Goal: Book appointment/travel/reservation

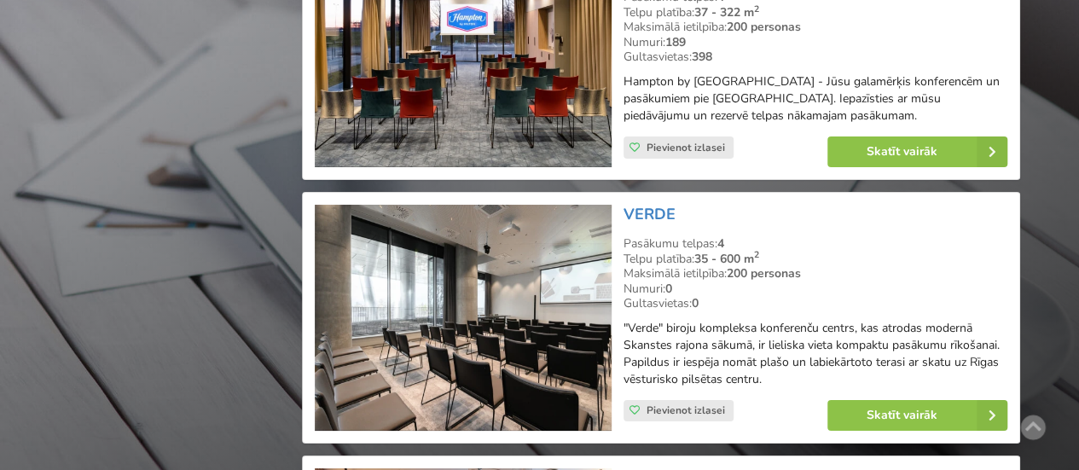
scroll to position [3156, 0]
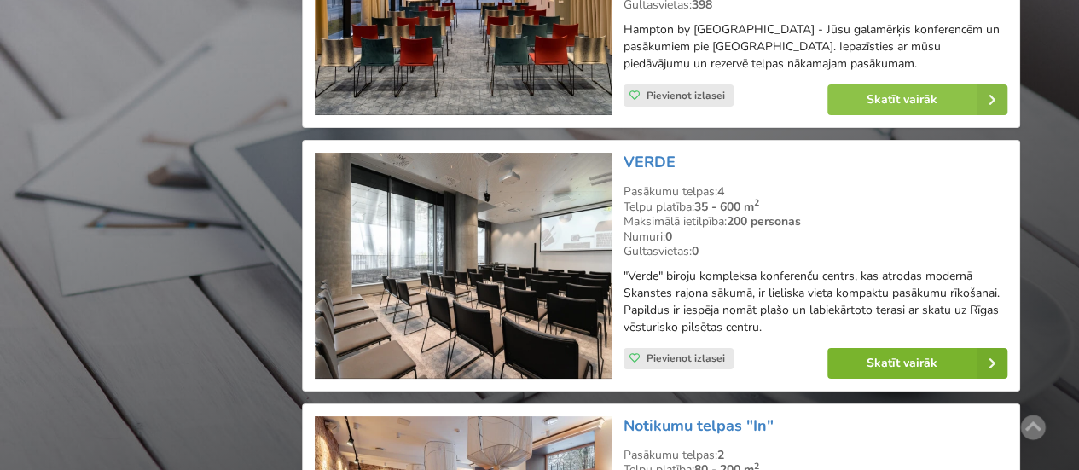
click at [882, 366] on link "Skatīt vairāk" at bounding box center [917, 363] width 180 height 31
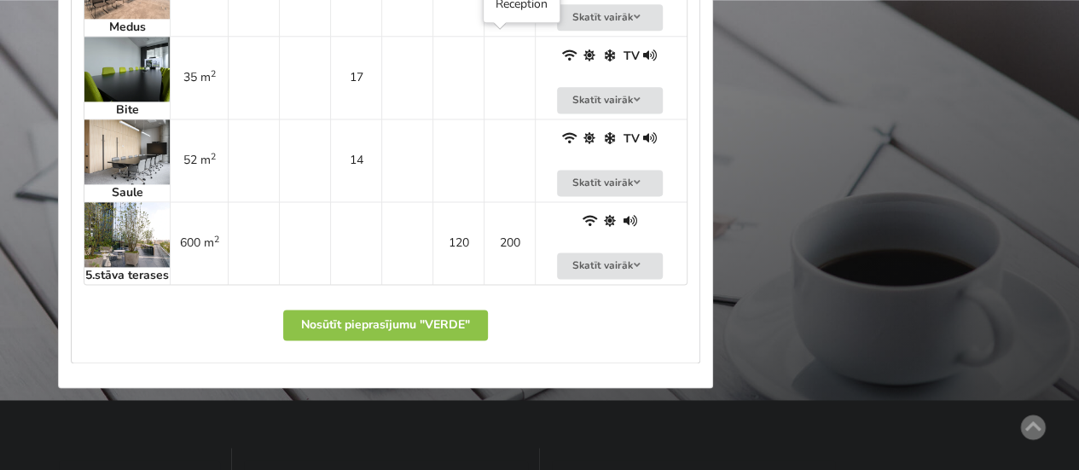
scroll to position [1093, 0]
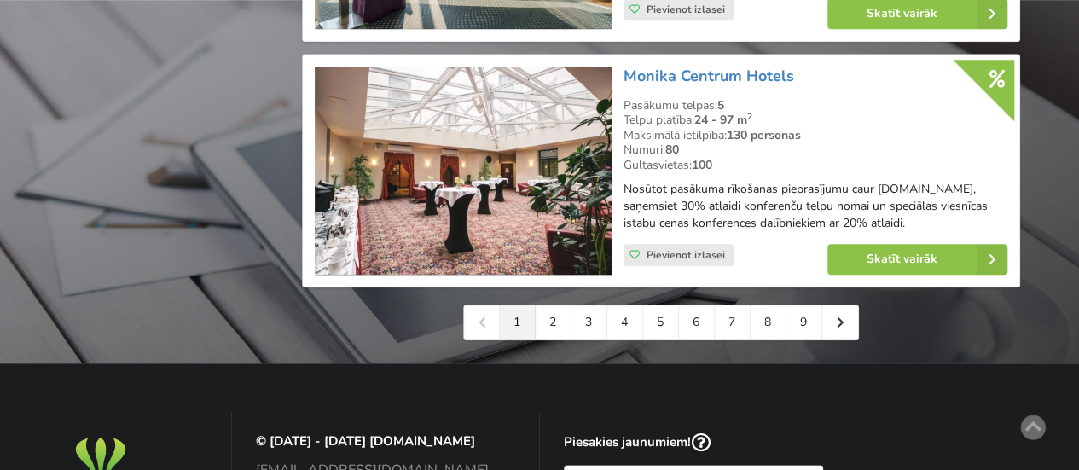
scroll to position [4009, 0]
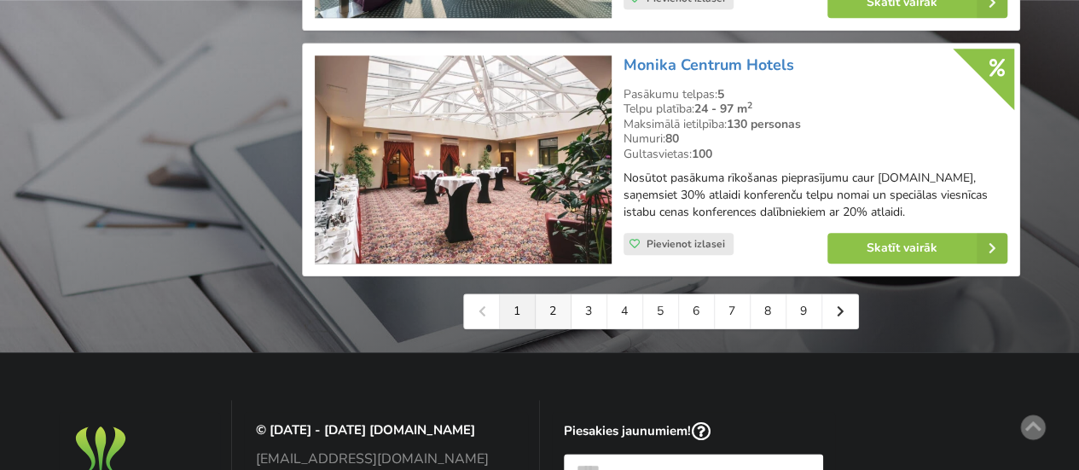
click at [551, 311] on link "2" at bounding box center [554, 311] width 36 height 34
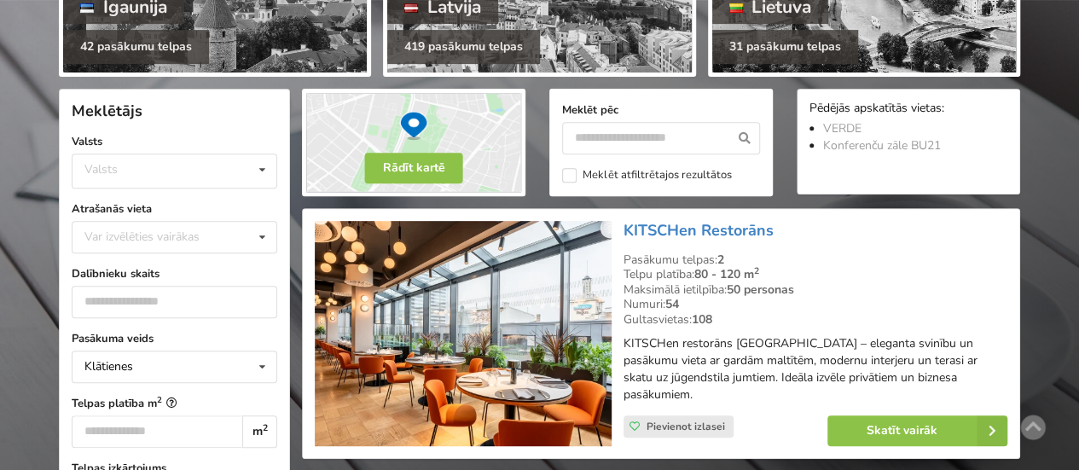
scroll to position [256, 0]
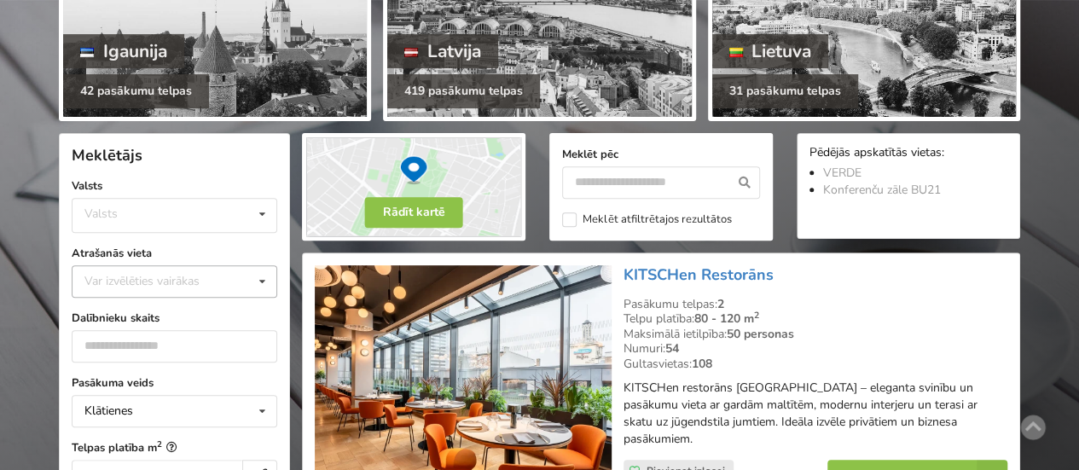
click at [119, 275] on div "Var izvēlēties vairākas" at bounding box center [159, 281] width 158 height 20
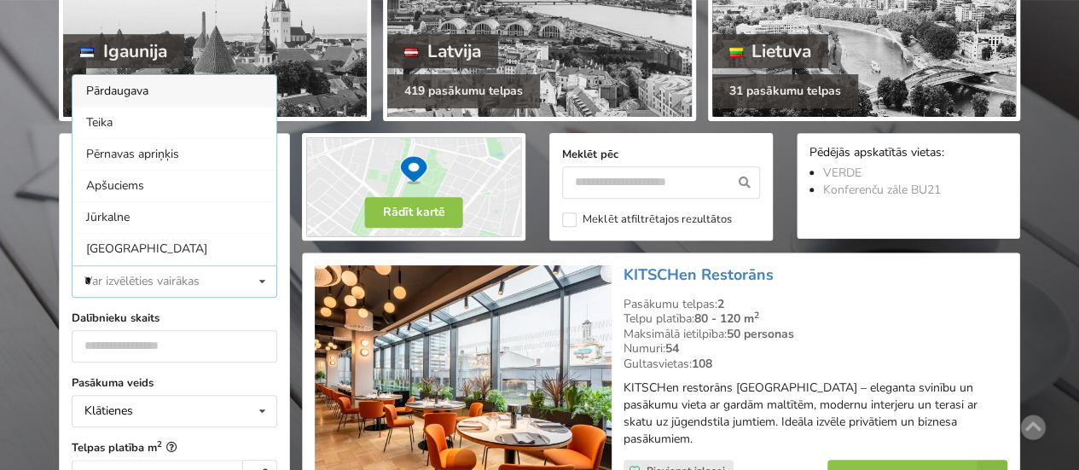
scroll to position [0, 0]
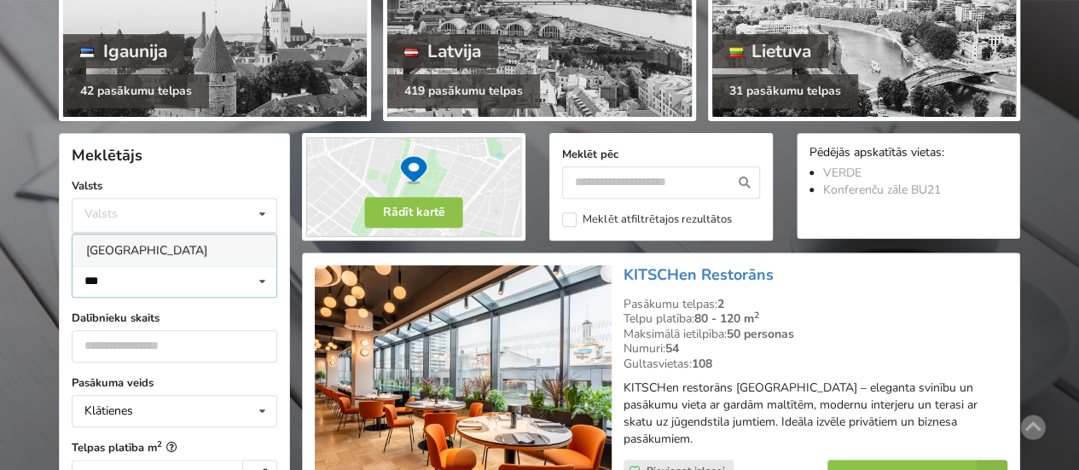
type input "***"
click at [88, 245] on div "Rīga" at bounding box center [174, 251] width 204 height 32
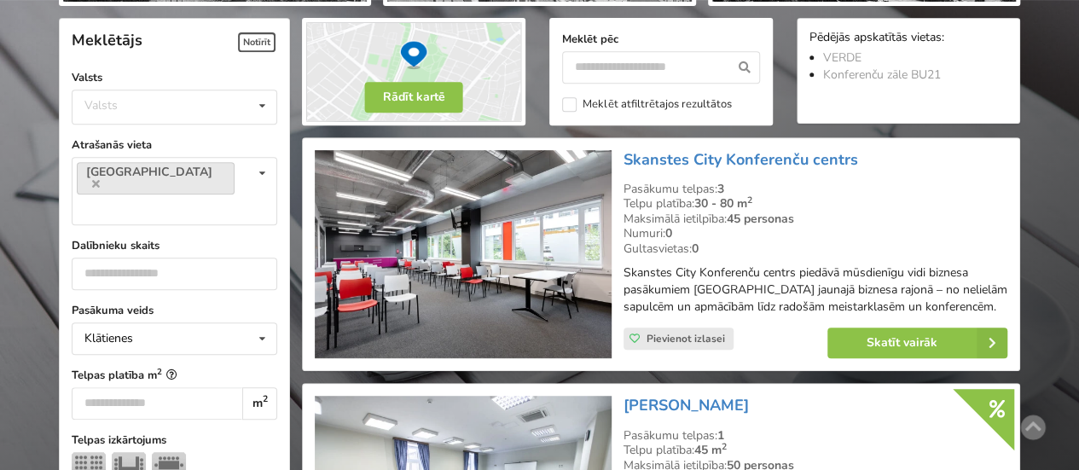
scroll to position [382, 0]
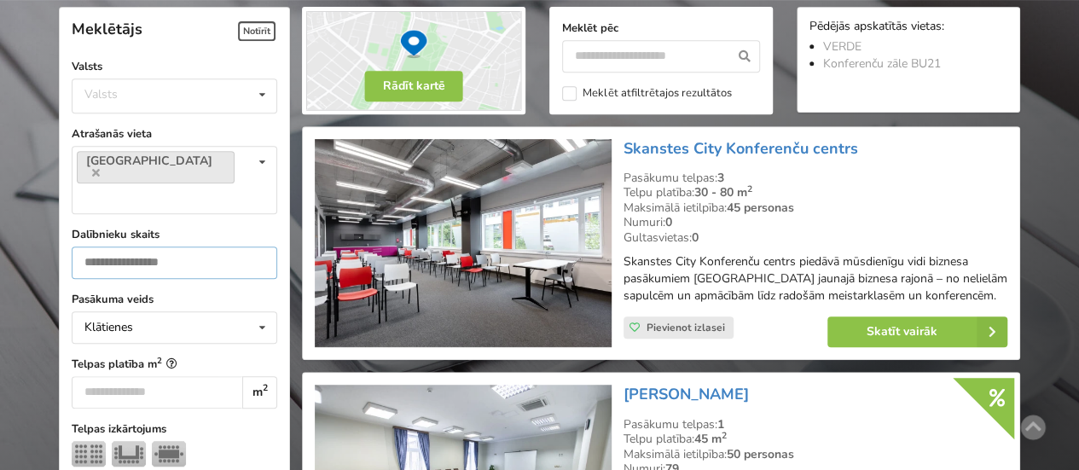
click at [215, 246] on input "number" at bounding box center [175, 262] width 206 height 32
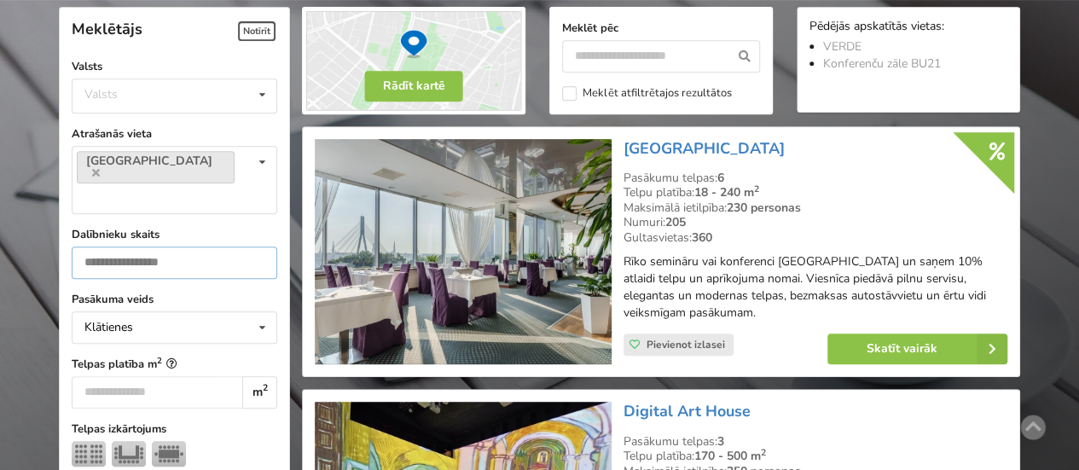
type input "***"
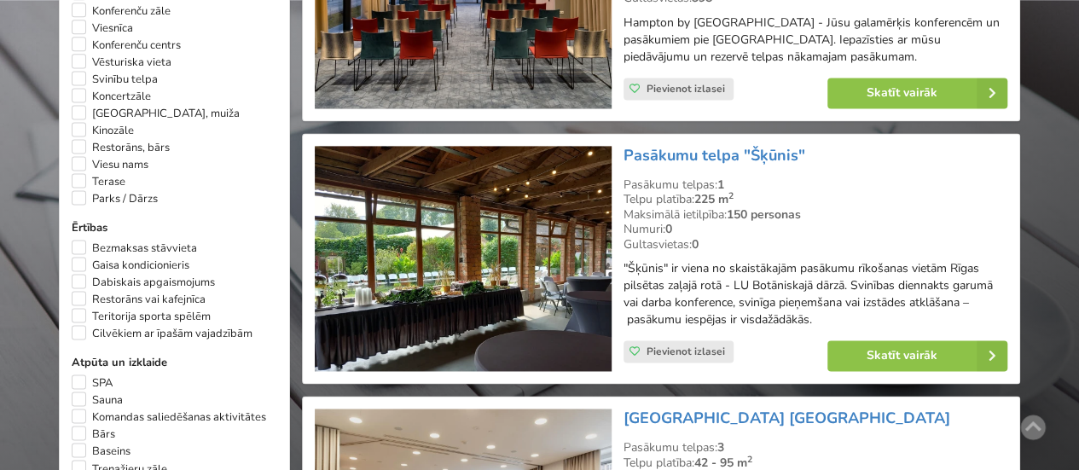
scroll to position [1150, 0]
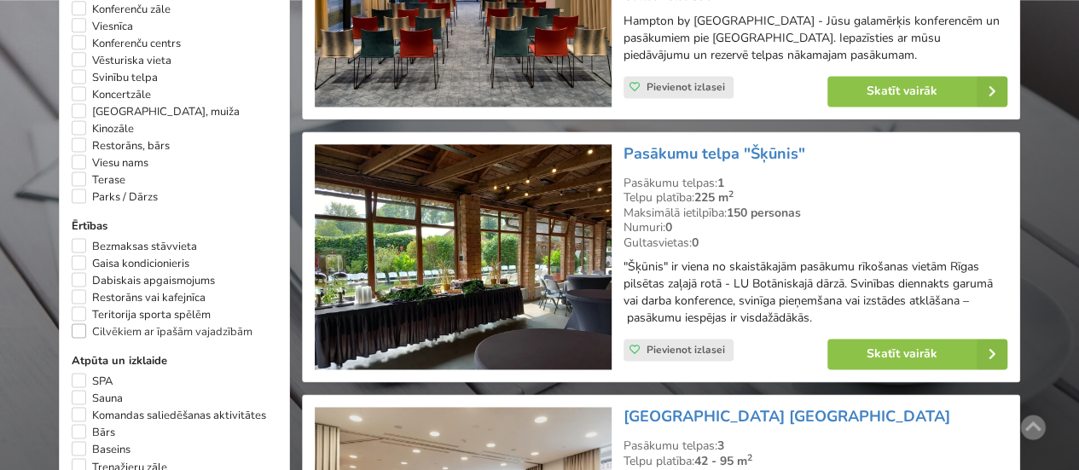
click at [80, 323] on label "Cilvēkiem ar īpašām vajadzībām" at bounding box center [162, 331] width 181 height 17
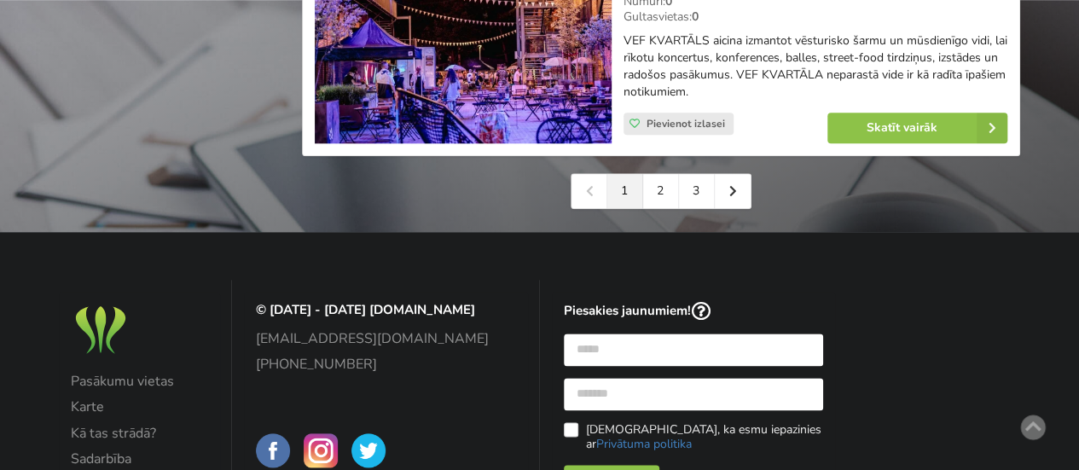
scroll to position [4135, 0]
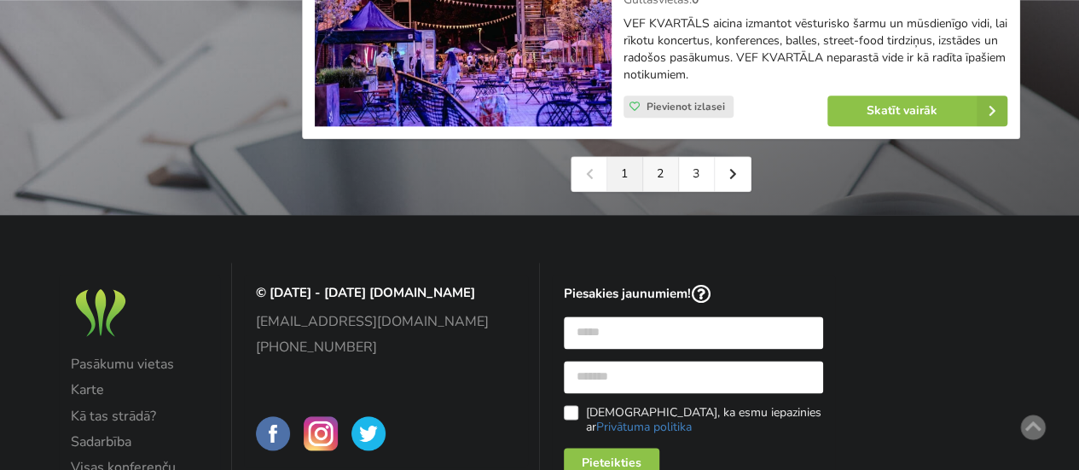
click at [667, 168] on link "2" at bounding box center [661, 174] width 36 height 34
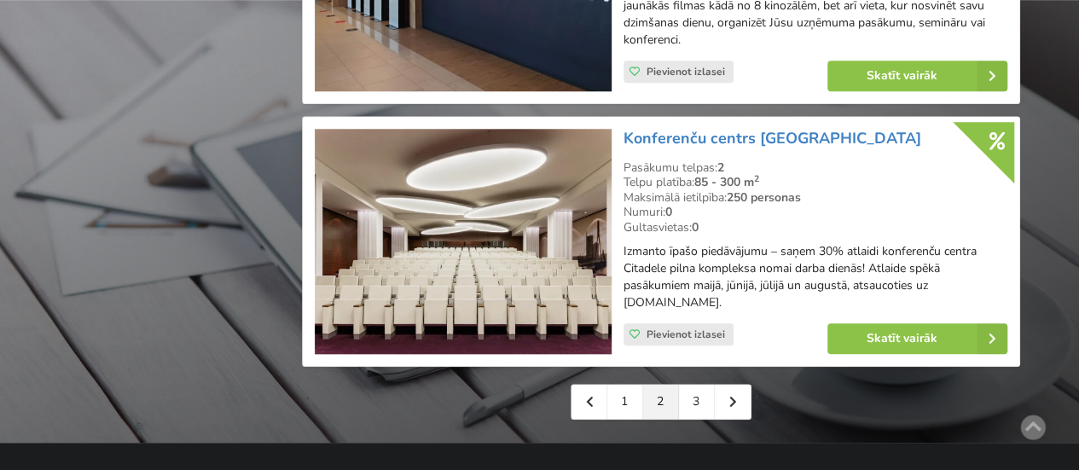
scroll to position [4009, 0]
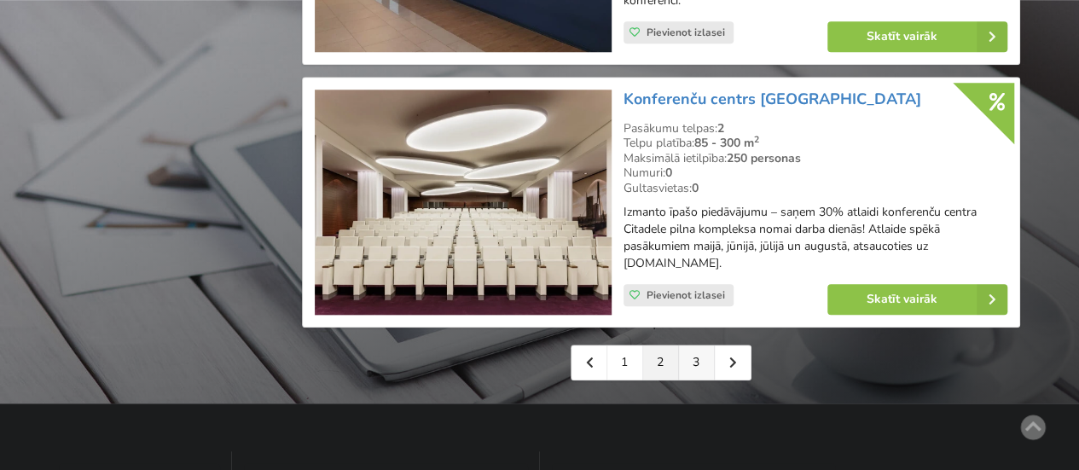
click at [693, 357] on link "3" at bounding box center [697, 362] width 36 height 34
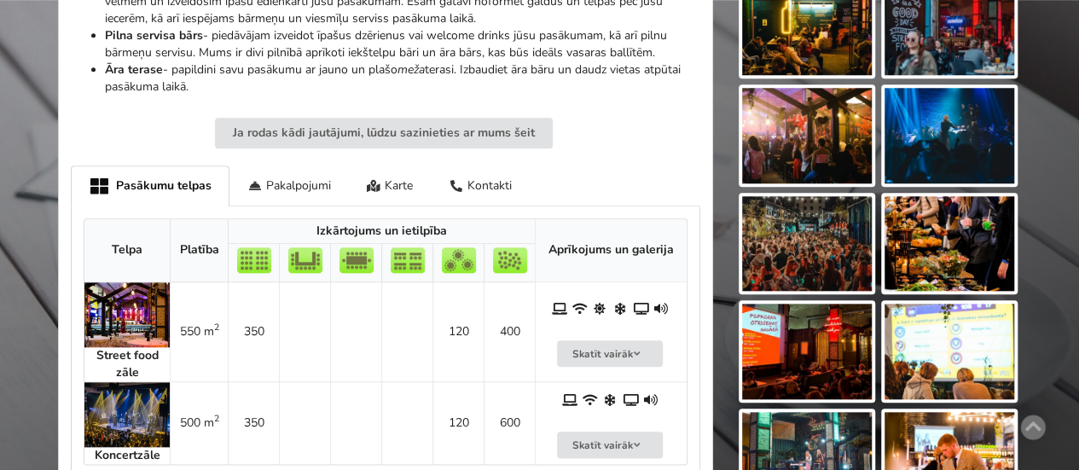
scroll to position [341, 0]
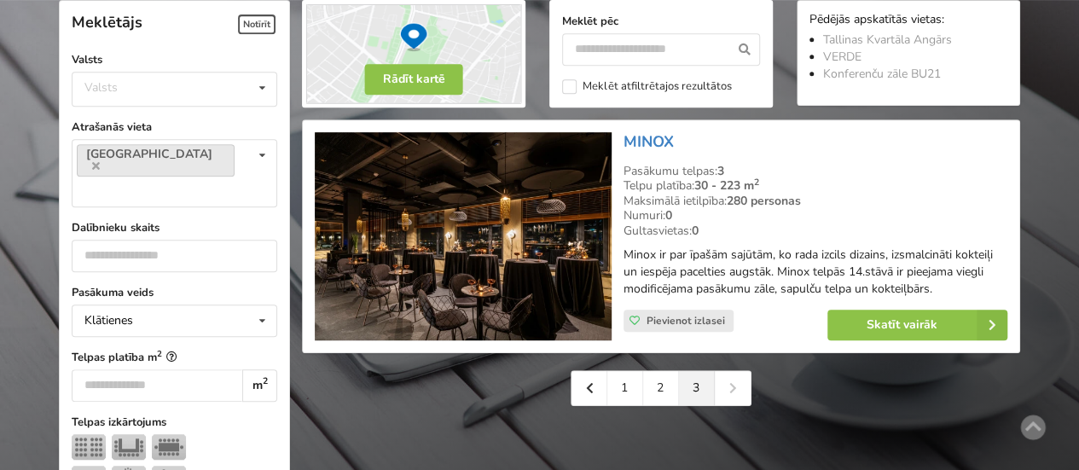
scroll to position [426, 0]
